Goal: Check status: Check status

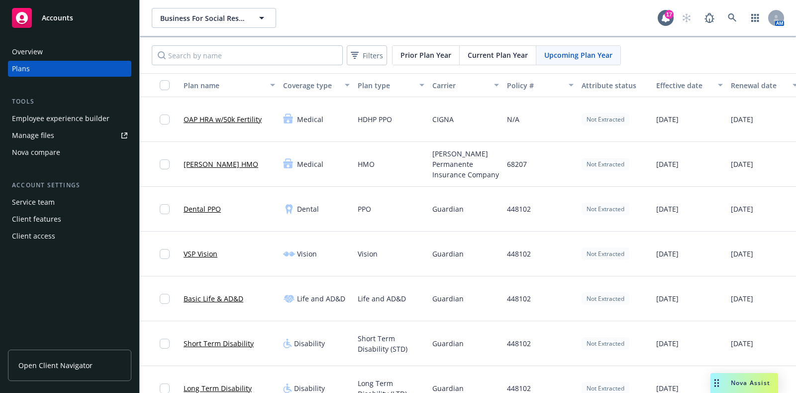
scroll to position [0, 89]
